Goal: Task Accomplishment & Management: Manage account settings

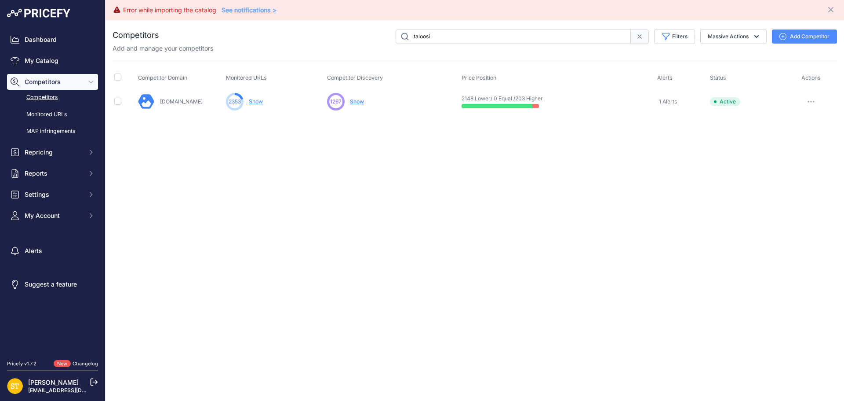
click at [44, 81] on span "Competitors" at bounding box center [54, 81] width 58 height 9
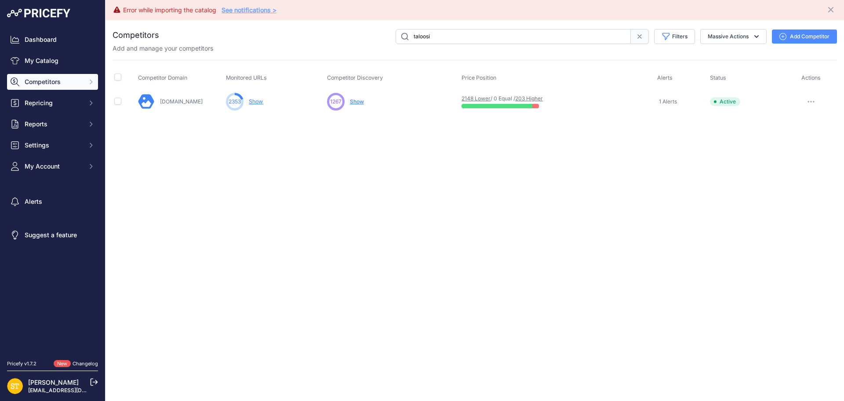
click at [44, 81] on span "Competitors" at bounding box center [54, 81] width 58 height 9
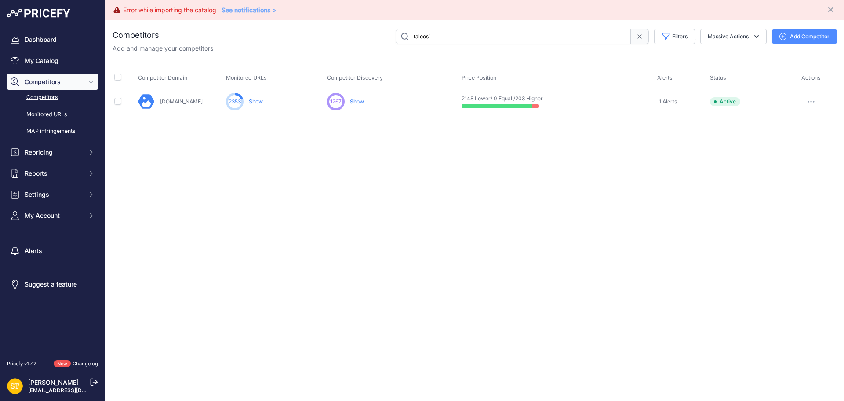
drag, startPoint x: 442, startPoint y: 38, endPoint x: 364, endPoint y: 44, distance: 77.6
click at [364, 44] on div "taloosi Filters Competitor Status Select an option Active Disabled Update Profi…" at bounding box center [498, 36] width 678 height 15
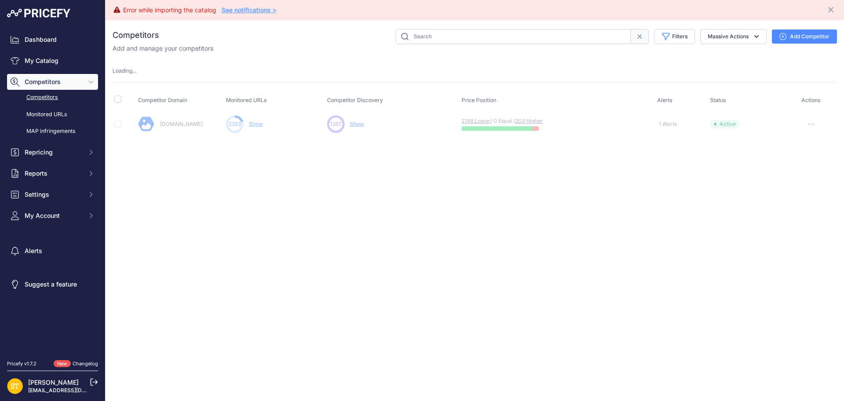
click at [48, 98] on link "Competitors" at bounding box center [52, 97] width 91 height 15
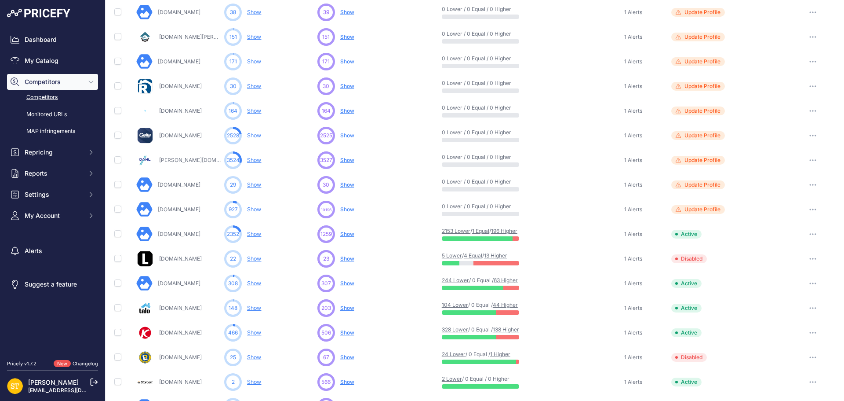
scroll to position [220, 0]
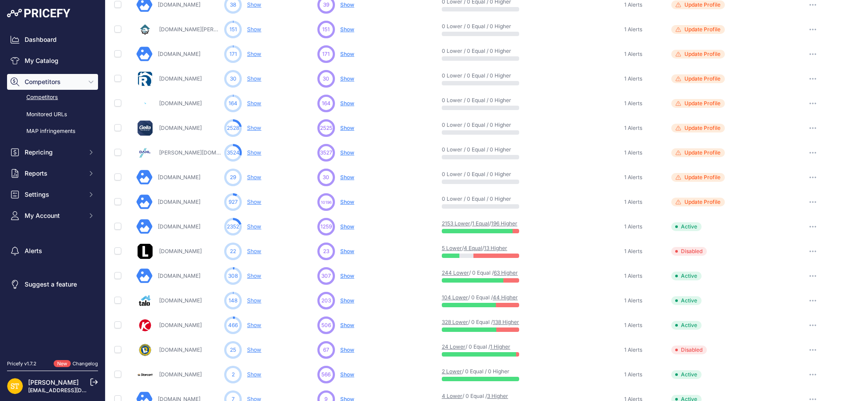
click at [481, 225] on link "1 Equal" at bounding box center [480, 223] width 17 height 7
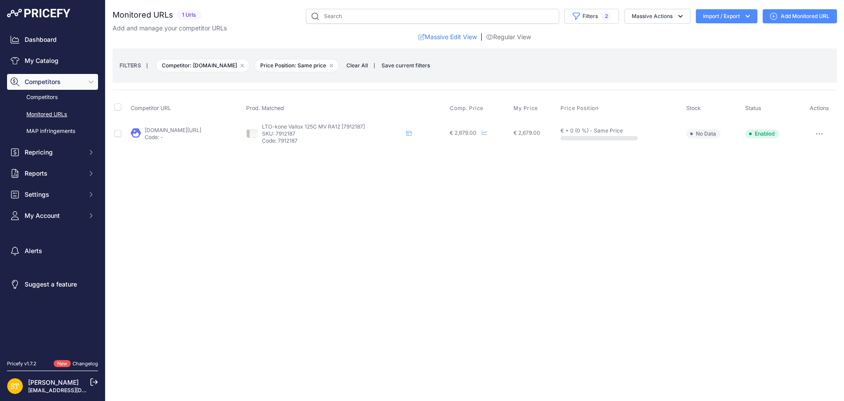
click at [332, 134] on p "SKU: 7912187" at bounding box center [332, 133] width 141 height 7
copy p "7912187"
click at [187, 130] on link "taloosi.fi/ilmanvaihtokone-vallox-125c-mv-korvaa-digit-se?prirule_jdsnikfkfjsd=…" at bounding box center [173, 130] width 57 height 7
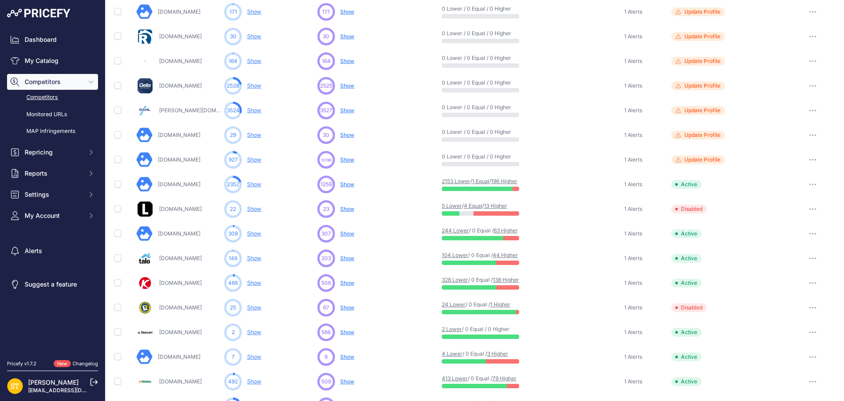
scroll to position [308, 0]
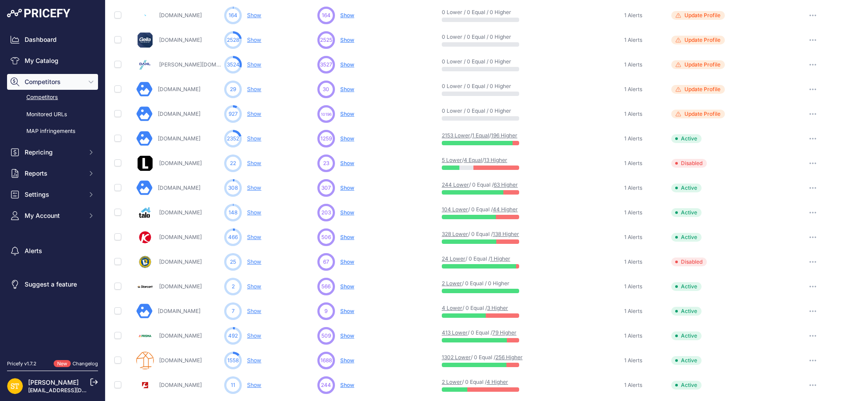
click at [482, 135] on link "1 Equal" at bounding box center [480, 135] width 17 height 7
click at [508, 135] on link "196 Higher" at bounding box center [504, 135] width 26 height 7
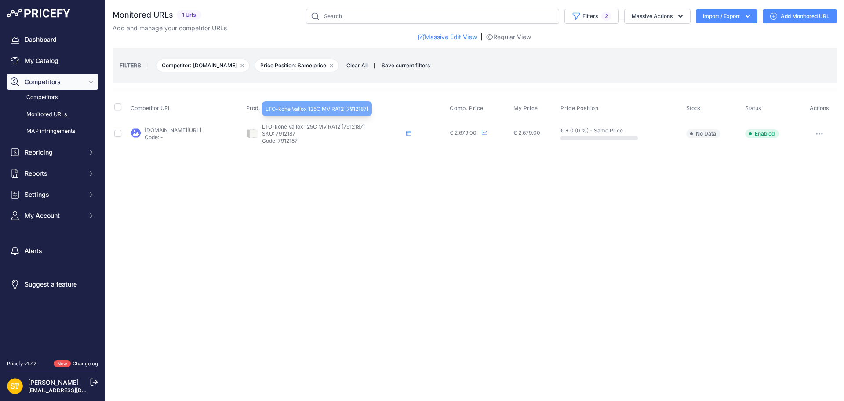
click at [334, 124] on span "LTO-kone Vallox 125C MV RA12 [7912187]" at bounding box center [313, 126] width 103 height 7
click at [201, 128] on link "taloosi.fi/ilmanvaihtokone-vallox-125c-mv-korvaa-digit-se?prirule_jdsnikfkfjsd=…" at bounding box center [173, 130] width 57 height 7
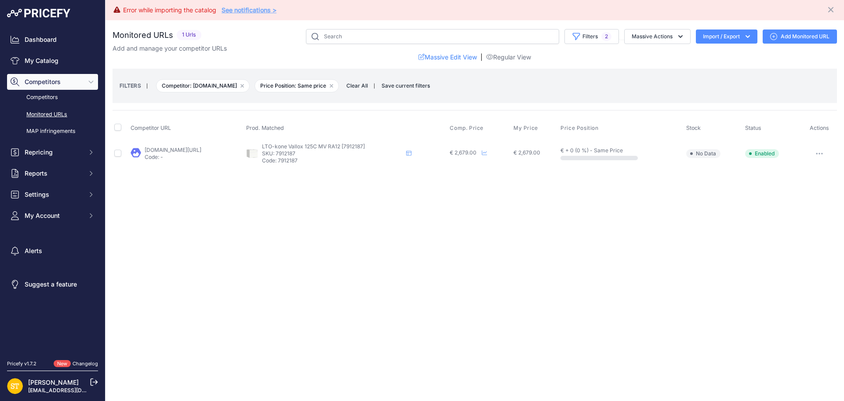
click at [818, 153] on icon "button" at bounding box center [819, 154] width 7 height 2
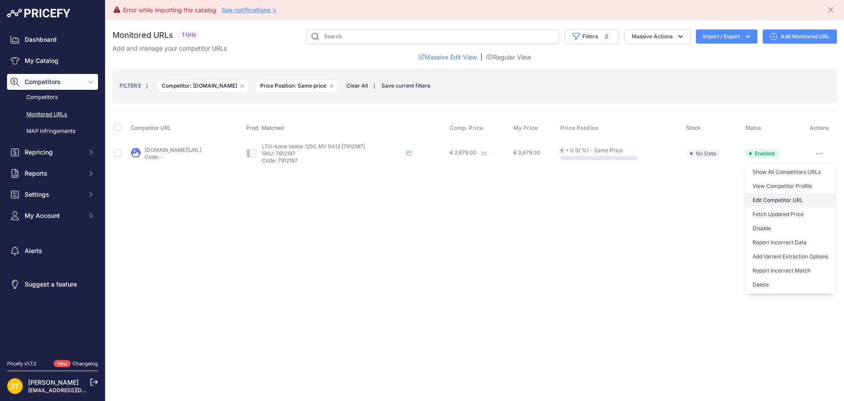
click at [781, 201] on link "Edit Competitor URL" at bounding box center [791, 200] width 90 height 14
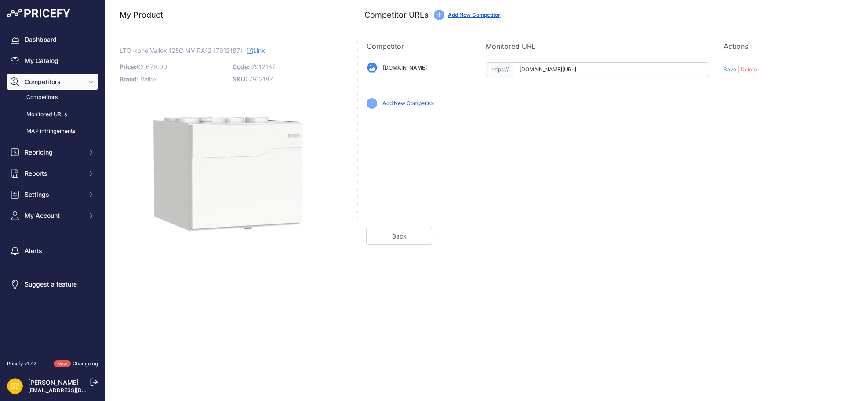
click at [571, 66] on input "www.taloosi.fi/ilmanvaihtokone-vallox-125c-mv-korvaa-digit-se?prirule_jdsnikfkf…" at bounding box center [612, 69] width 196 height 15
paste input "https://"
click at [731, 70] on span "Save" at bounding box center [730, 69] width 13 height 7
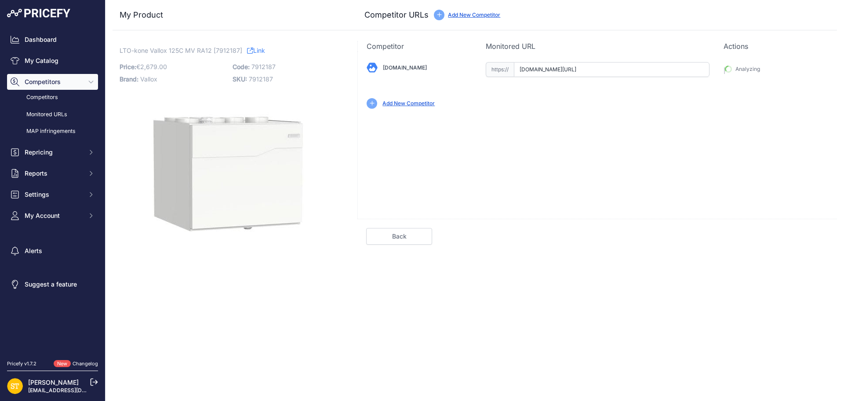
type input "https://www.taloosi.fi/ilmanvaihtokone-vallox-125c-mv-korvaa-digit-se?prirule_j…"
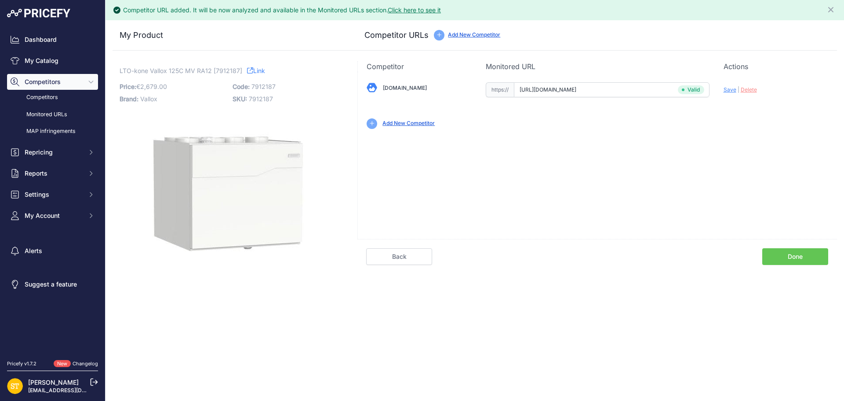
click at [806, 259] on link "Done" at bounding box center [796, 256] width 66 height 17
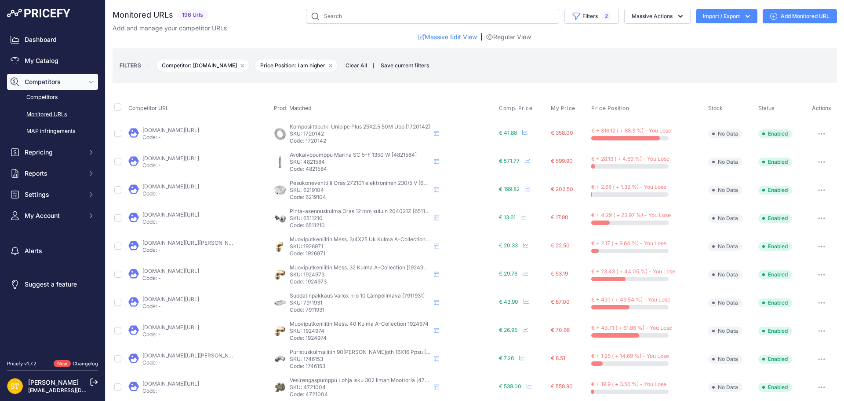
click at [312, 160] on p "SKU: 4821584" at bounding box center [360, 161] width 141 height 7
copy p "4821584"
click at [185, 158] on link "[DOMAIN_NAME][URL]" at bounding box center [171, 158] width 57 height 7
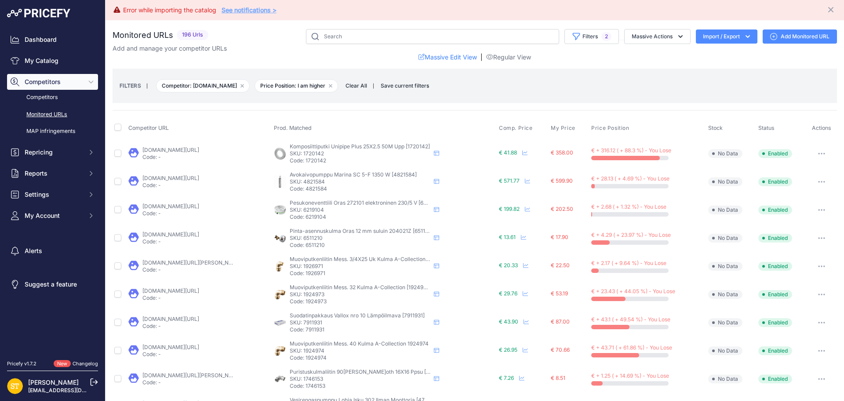
click at [313, 181] on p "SKU: 4821584" at bounding box center [360, 181] width 141 height 7
click at [319, 182] on p "SKU: 4821584" at bounding box center [360, 181] width 141 height 7
click at [199, 176] on link "[DOMAIN_NAME][URL]" at bounding box center [171, 178] width 57 height 7
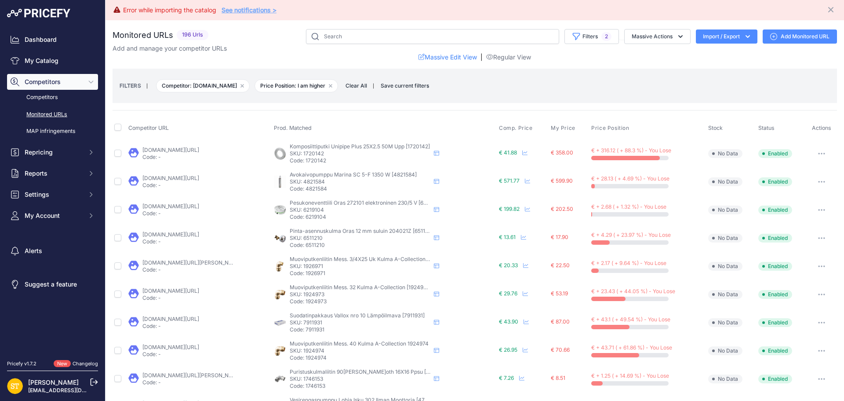
click at [311, 267] on p "SKU: 1926971" at bounding box center [360, 266] width 141 height 7
copy p "1926971"
click at [207, 264] on link "taloosi.fi/muoviputkenliitin-mess-34x25-sk-kulma-a-collection_1?prirule_jdsnikf…" at bounding box center [192, 262] width 99 height 7
click at [819, 268] on button "button" at bounding box center [822, 266] width 18 height 12
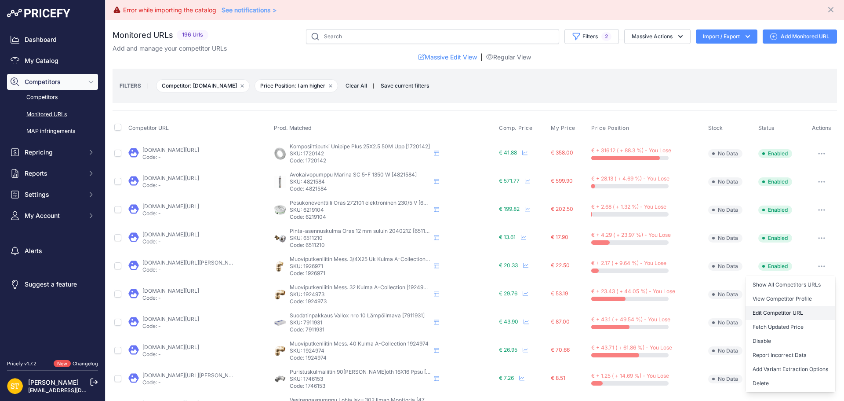
click at [770, 315] on link "Edit Competitor URL" at bounding box center [791, 313] width 90 height 14
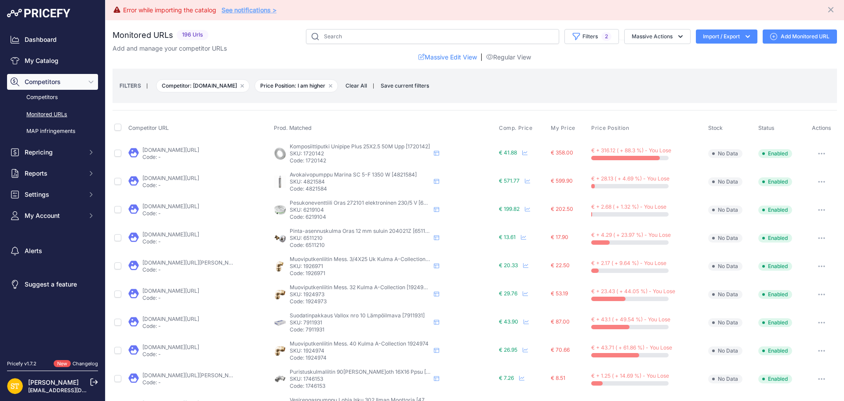
click at [313, 296] on p "SKU: 1924973" at bounding box center [360, 294] width 141 height 7
copy p "1924973"
click at [199, 290] on link "[DOMAIN_NAME][URL]" at bounding box center [171, 290] width 57 height 7
click at [313, 293] on p "SKU: 1924973" at bounding box center [360, 294] width 141 height 7
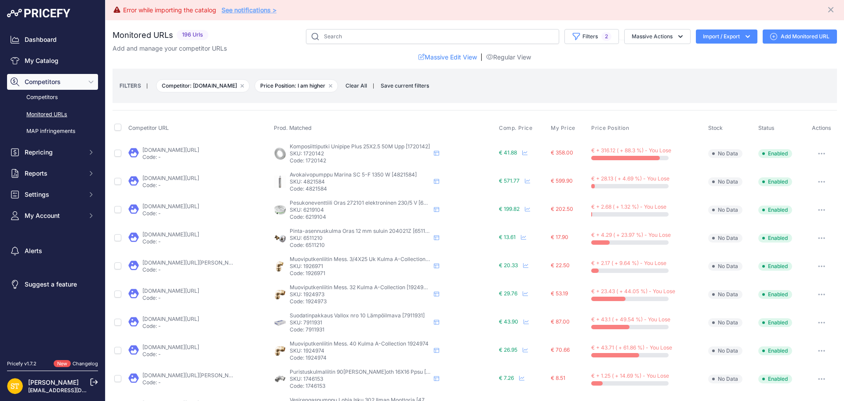
click at [313, 293] on p "SKU: 1924973" at bounding box center [360, 294] width 141 height 7
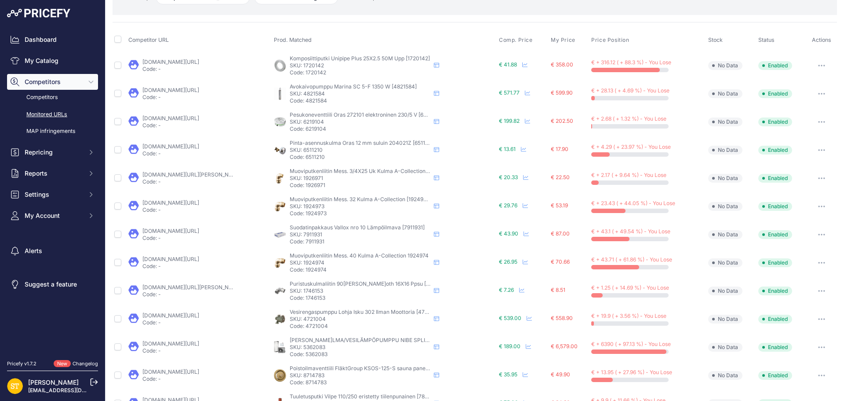
click at [309, 233] on p "SKU: 7911931" at bounding box center [360, 234] width 141 height 7
copy p "7911931"
click at [199, 233] on link "taloosi.fi/suodatinpakkaus-altech-no-10-vallox-lampoilmava?prirule_jdsnikfkfjsd…" at bounding box center [171, 230] width 57 height 7
click at [819, 234] on icon "button" at bounding box center [822, 235] width 7 height 2
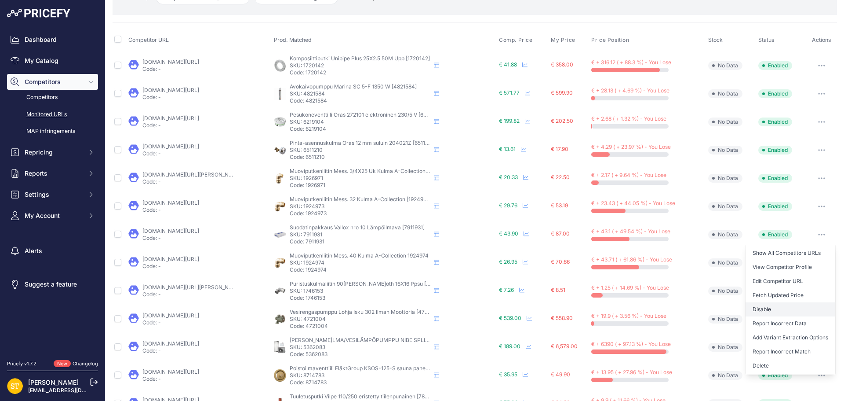
click at [764, 310] on button "Disable" at bounding box center [791, 309] width 90 height 14
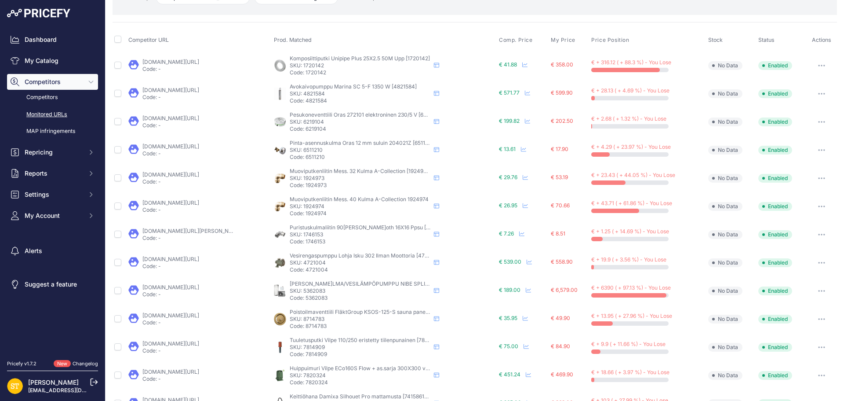
click at [311, 264] on p "SKU: 4721004" at bounding box center [360, 262] width 141 height 7
click at [311, 263] on p "SKU: 4721004" at bounding box center [360, 262] width 141 height 7
copy p "4721004"
click at [169, 258] on link "[DOMAIN_NAME][URL]" at bounding box center [171, 259] width 57 height 7
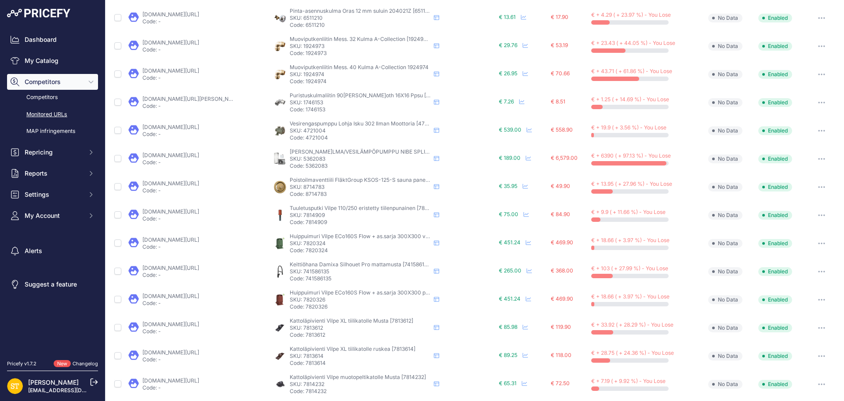
scroll to position [338, 0]
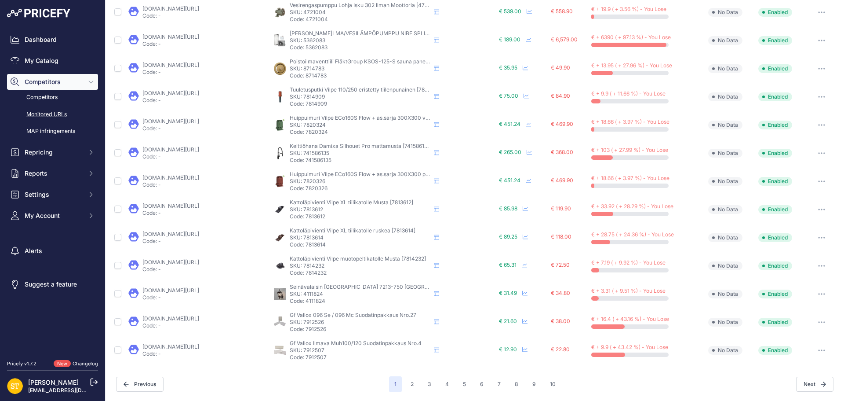
click at [312, 237] on p "SKU: 7813614" at bounding box center [360, 237] width 141 height 7
copy p "7813614"
click at [177, 232] on link "[DOMAIN_NAME][URL]" at bounding box center [171, 233] width 57 height 7
click at [819, 237] on icon "button" at bounding box center [822, 238] width 7 height 2
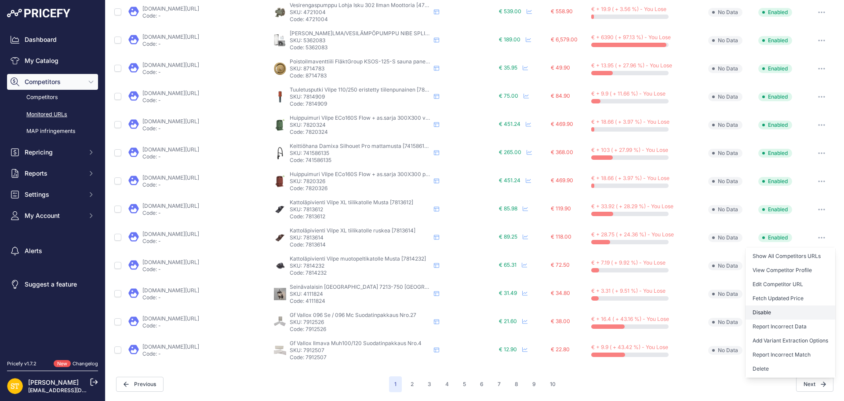
click at [770, 309] on button "Disable" at bounding box center [791, 312] width 90 height 14
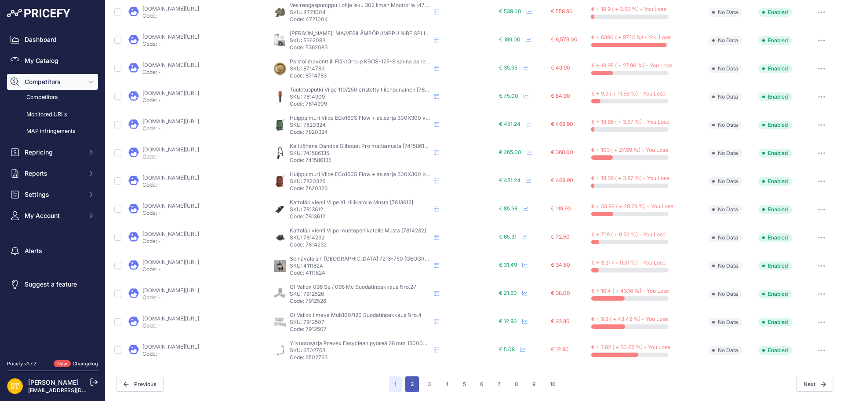
click at [406, 387] on button "2" at bounding box center [413, 384] width 14 height 16
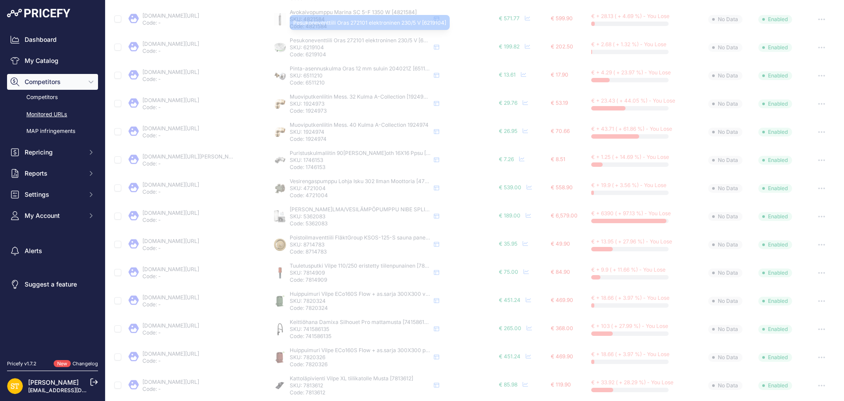
scroll to position [0, 0]
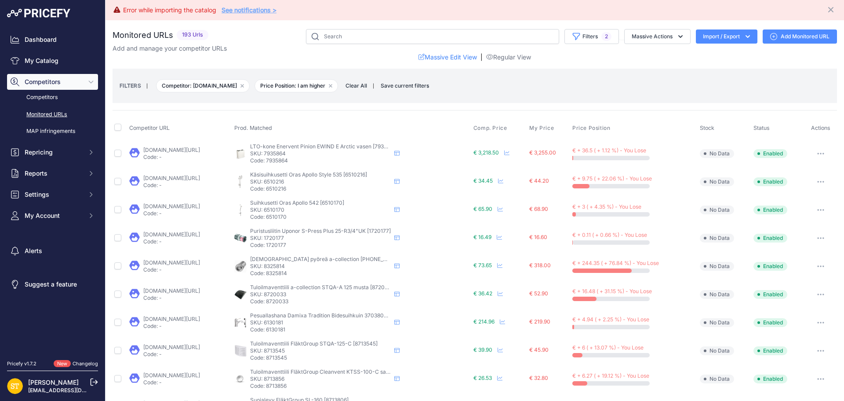
click at [312, 238] on p "SKU: 1720177" at bounding box center [320, 237] width 141 height 7
copy p "1720177"
click at [194, 235] on link "taloosi.fi/puristusliitin-s-press-plus-20xr34-uk?prirule_jdsnikfkfjsd=4392" at bounding box center [171, 234] width 57 height 7
click at [816, 241] on button "button" at bounding box center [821, 238] width 18 height 12
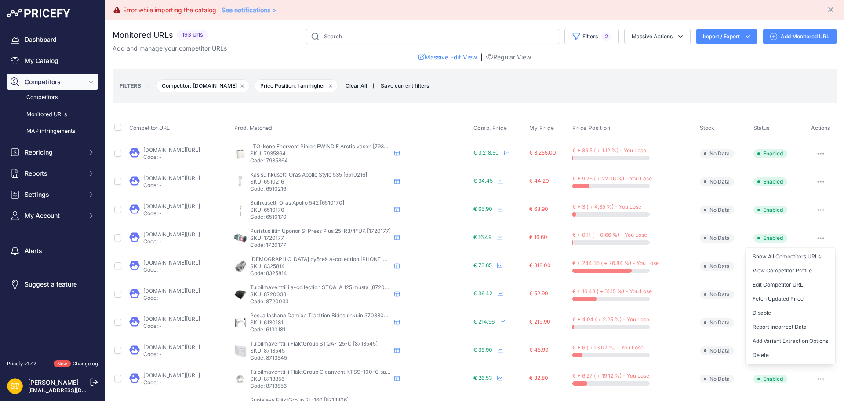
drag, startPoint x: 776, startPoint y: 314, endPoint x: 763, endPoint y: 305, distance: 15.9
click at [776, 314] on button "Disable" at bounding box center [791, 313] width 90 height 14
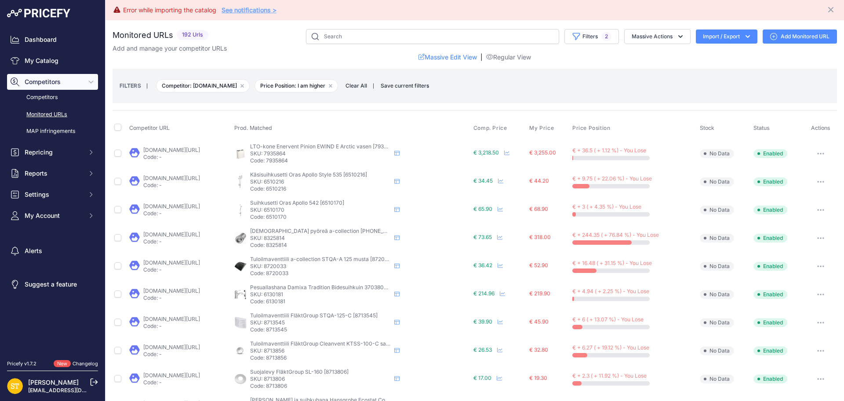
click at [313, 241] on p "SKU: 8325814" at bounding box center [320, 237] width 141 height 7
copy p "8325814"
click at [200, 233] on link "taloosi.fi/aanenvaimennin-pyorea-a-coll-125-600-50-polyester_2?prirule_jdsnikfk…" at bounding box center [171, 234] width 57 height 7
click at [200, 234] on link "taloosi.fi/aanenvaimennin-pyorea-a-coll-125-600-50-polyester_2?prirule_jdsnikfk…" at bounding box center [171, 234] width 57 height 7
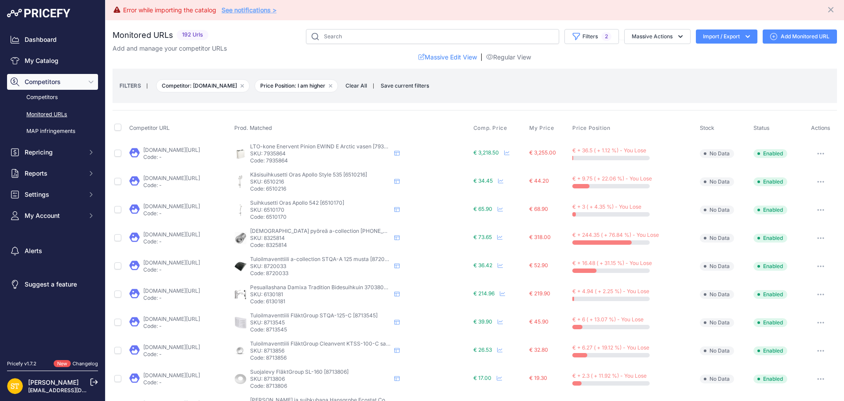
click at [817, 236] on button "button" at bounding box center [821, 238] width 18 height 12
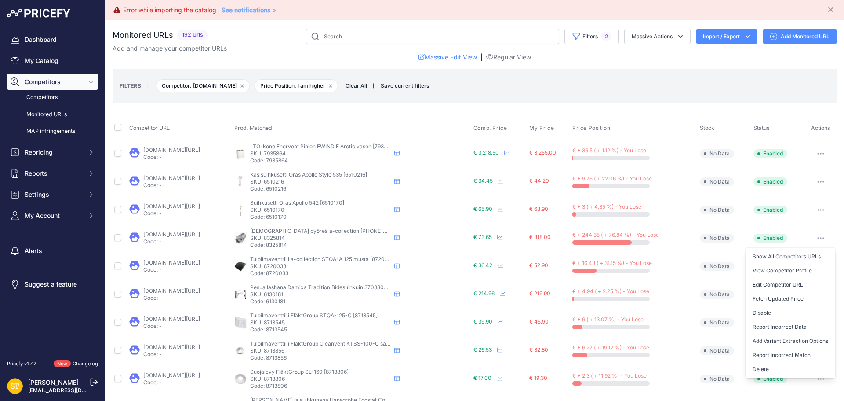
drag, startPoint x: 761, startPoint y: 310, endPoint x: 734, endPoint y: 268, distance: 50.1
click at [761, 310] on button "Disable" at bounding box center [791, 313] width 90 height 14
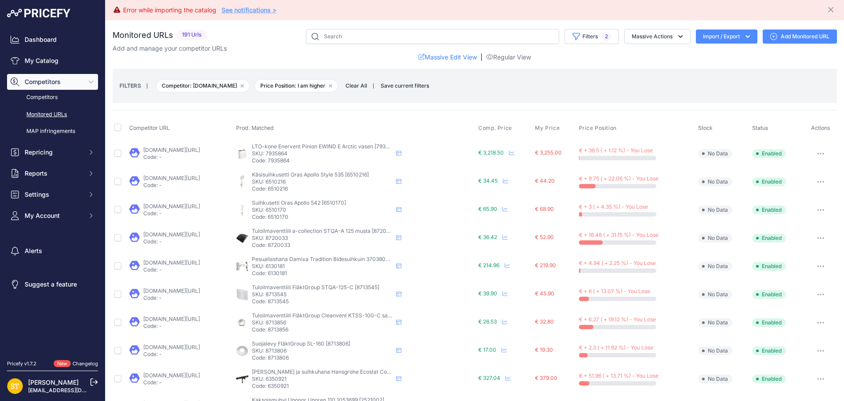
click at [315, 293] on p "SKU: 8713545" at bounding box center [322, 294] width 141 height 7
copy p "8713545"
click at [200, 291] on link "taloosi.fi/tuloilmaventtiili-cleanvent-stqa-125-c_1?prirule_jdsnikfkfjsd=4392" at bounding box center [171, 290] width 57 height 7
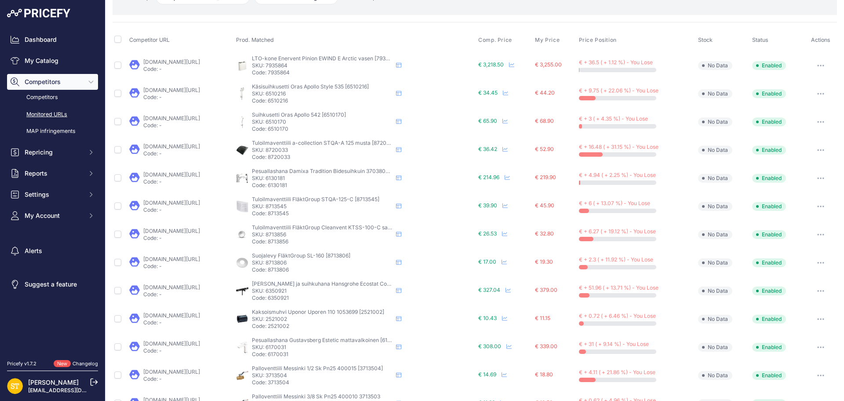
click at [318, 235] on p "SKU: 8713856" at bounding box center [322, 234] width 141 height 7
copy p "8713856"
click at [200, 232] on link "taloosi.fi/saunaventtiili-tuloilma-cvent-ktss-100-c_1?prirule_jdsnikfkfjsd=4392" at bounding box center [171, 230] width 57 height 7
click at [315, 262] on p "SKU: 8713806" at bounding box center [322, 262] width 141 height 7
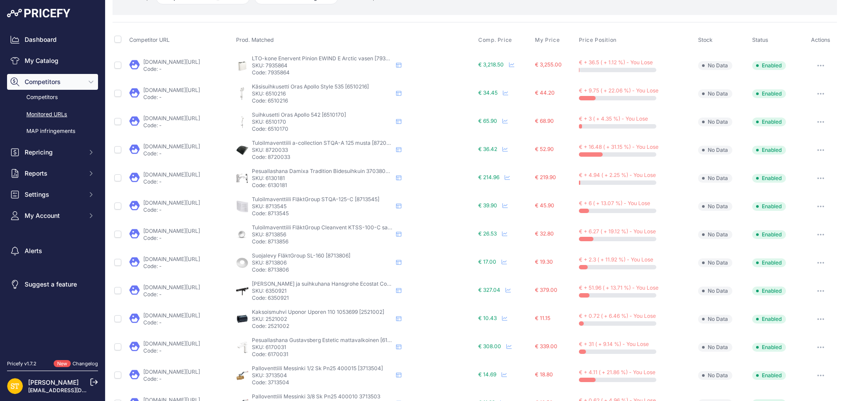
click at [315, 262] on p "SKU: 8713806" at bounding box center [322, 262] width 141 height 7
click at [200, 258] on link "taloosi.fi/suojalevy-sl--160_1?prirule_jdsnikfkfjsd=4392" at bounding box center [171, 259] width 57 height 7
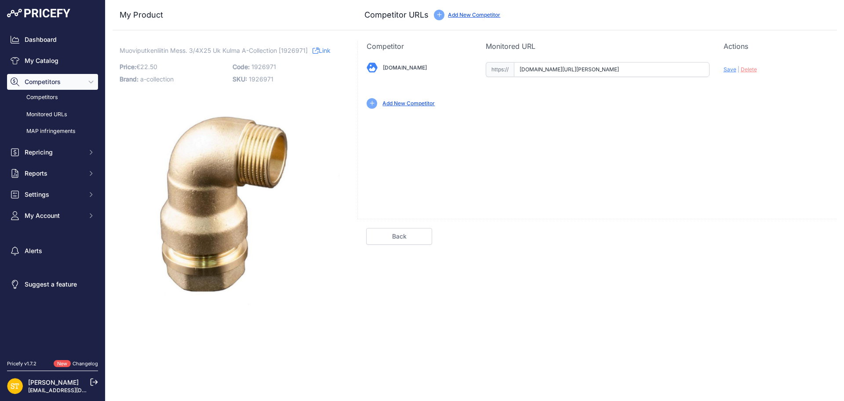
click at [547, 73] on input "[DOMAIN_NAME][URL][PERSON_NAME]" at bounding box center [612, 69] width 196 height 15
paste input "https://www.taloosi.fi/muoviputkenliitin-mess-34x25-uk-kulma-a-collection_1"
click at [729, 73] on div "Update Profile Save | Delete Analyzing" at bounding box center [776, 67] width 105 height 14
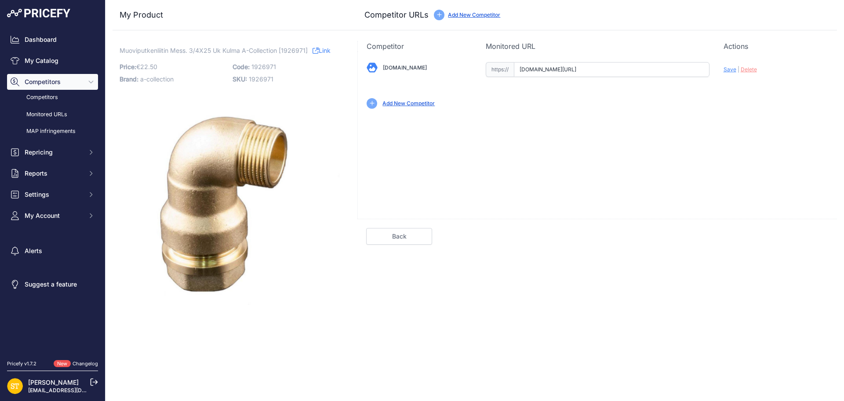
click at [728, 69] on span "Save" at bounding box center [730, 69] width 13 height 7
type input "https://www.taloosi.fi/muoviputkenliitin-mess-34x25-uk-kulma-a-collection_1?pri…"
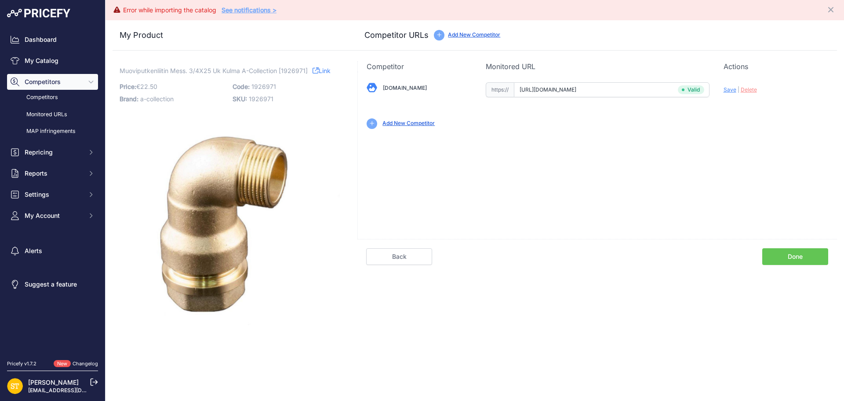
click at [795, 256] on link "Done" at bounding box center [796, 256] width 66 height 17
